Goal: Task Accomplishment & Management: Use online tool/utility

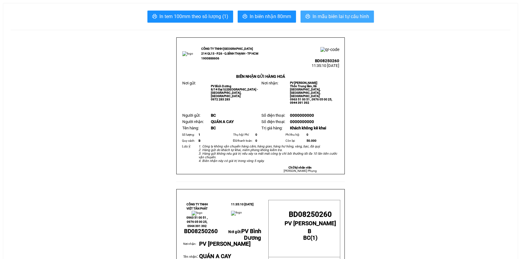
click at [338, 11] on button "In mẫu biên lai tự cấu hình" at bounding box center [337, 17] width 73 height 12
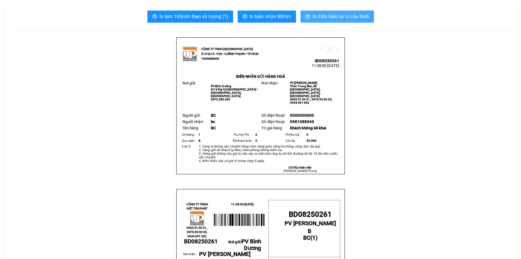
click at [332, 15] on span "In mẫu biên lai tự cấu hình" at bounding box center [341, 17] width 57 height 8
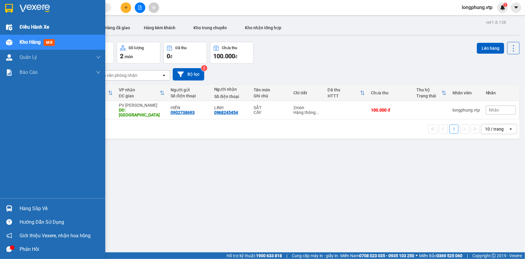
click at [13, 27] on div at bounding box center [9, 27] width 11 height 11
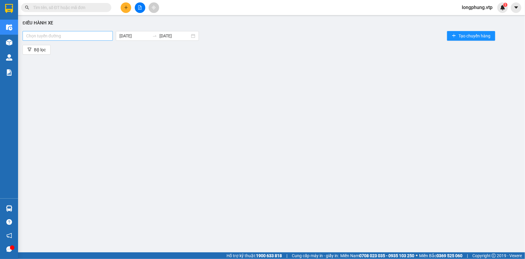
click at [69, 33] on div at bounding box center [67, 35] width 87 height 7
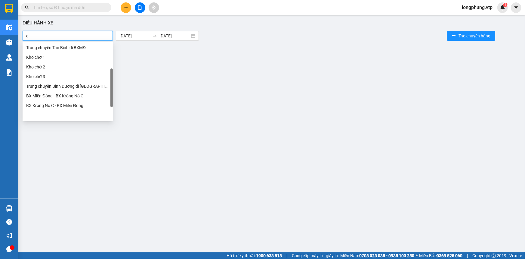
scroll to position [53, 0]
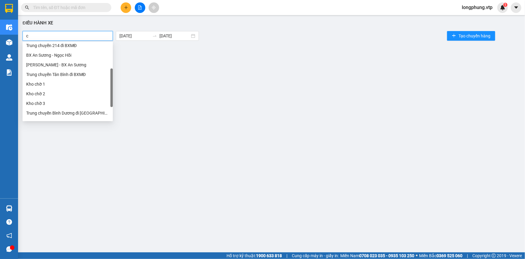
type input "cu"
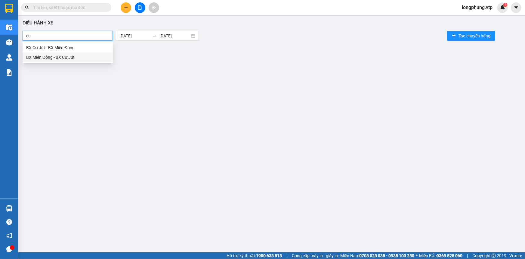
click at [75, 55] on div "BX Miền Đông - BX Cư Jút" at bounding box center [67, 57] width 83 height 7
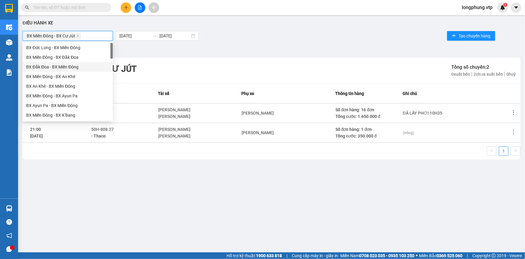
click at [282, 34] on div "BX Miền Đông - BX Cư Jút 15/08/2025 15/08/2025 Tạo chuyến hàng" at bounding box center [272, 36] width 498 height 12
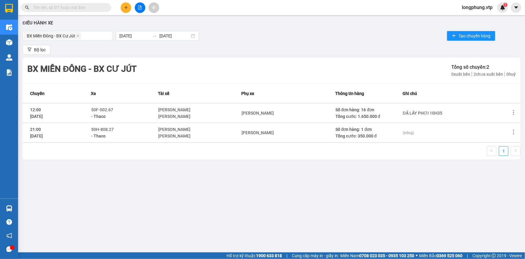
click at [515, 109] on icon "more" at bounding box center [514, 112] width 6 height 6
click at [505, 138] on span "Xem phơi" at bounding box center [499, 138] width 18 height 5
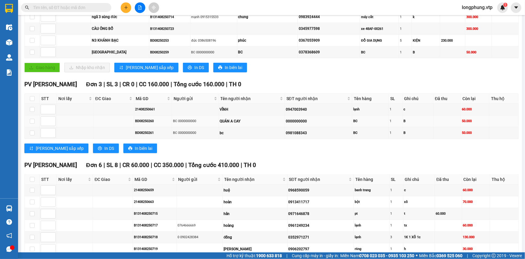
scroll to position [82, 0]
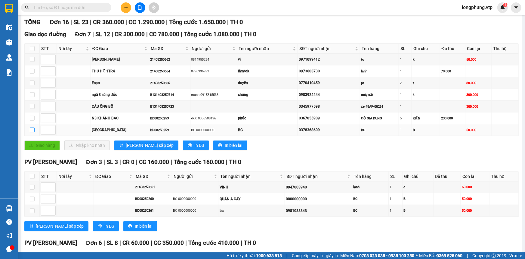
click at [31, 130] on input "checkbox" at bounding box center [32, 129] width 5 height 5
checkbox input "true"
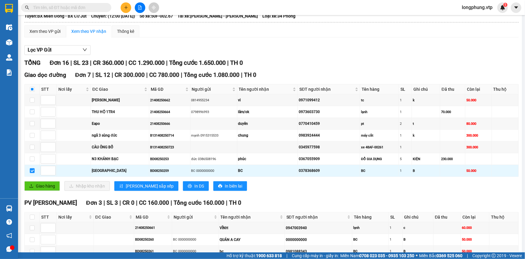
scroll to position [0, 0]
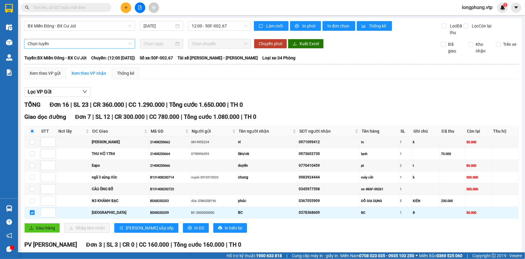
click at [49, 45] on span "Chọn tuyến" at bounding box center [80, 43] width 104 height 9
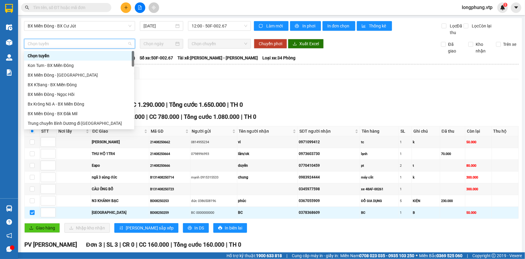
type input "n"
type input "no"
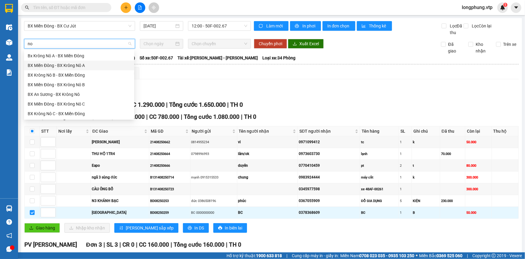
click at [86, 62] on div "BX Miền Đông - BX Krông Nô A" at bounding box center [79, 65] width 103 height 7
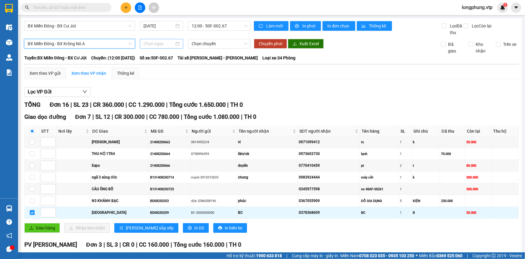
click at [166, 42] on input at bounding box center [159, 43] width 31 height 7
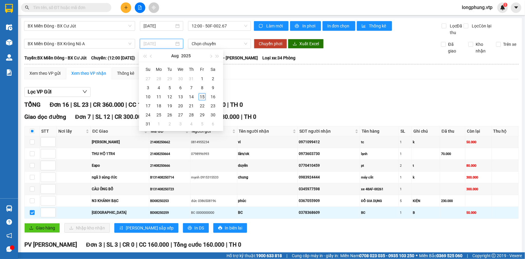
type input "[DATE]"
click at [205, 98] on div "15" at bounding box center [202, 96] width 7 height 7
type input "[DATE]"
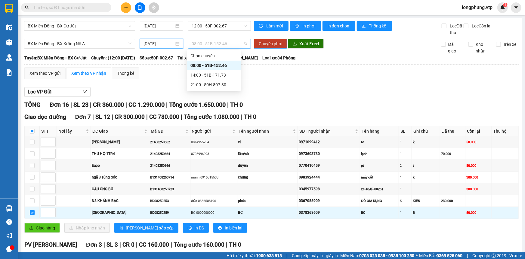
click at [216, 44] on span "08:00 - 51B-152.46" at bounding box center [220, 43] width 56 height 9
click at [215, 74] on div "14:00 - 51B-171.73" at bounding box center [214, 75] width 47 height 7
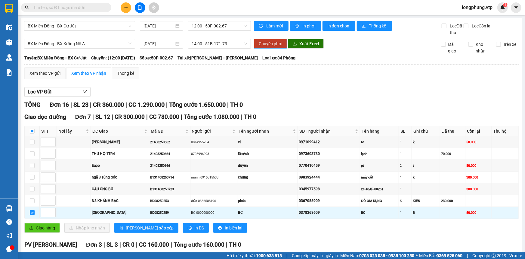
click at [271, 43] on span "Chuyển phơi" at bounding box center [270, 43] width 23 height 7
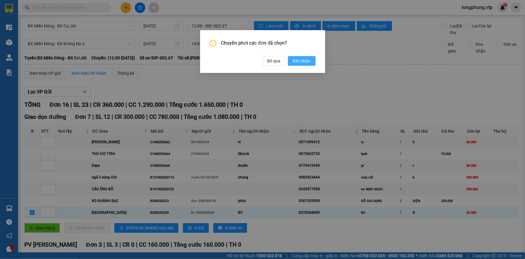
click at [304, 60] on span "Xác nhận" at bounding box center [302, 61] width 18 height 7
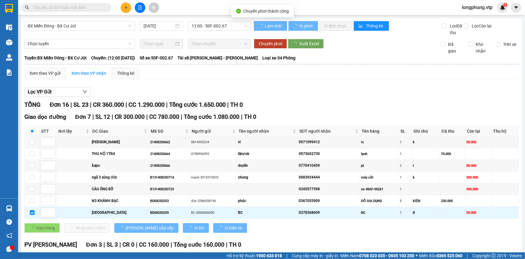
checkbox input "false"
